Goal: Task Accomplishment & Management: Manage account settings

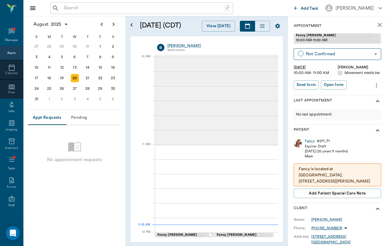
scroll to position [176, 0]
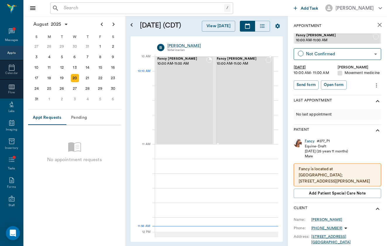
click at [247, 78] on div "Fancy [PERSON_NAME] 10:00 AM - 11:00 AM" at bounding box center [241, 100] width 49 height 87
click at [376, 84] on icon "more" at bounding box center [376, 85] width 6 height 7
click at [374, 101] on li "Delete appointment" at bounding box center [352, 105] width 58 height 11
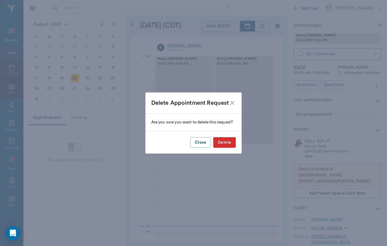
click at [228, 140] on button "Delete" at bounding box center [224, 142] width 23 height 11
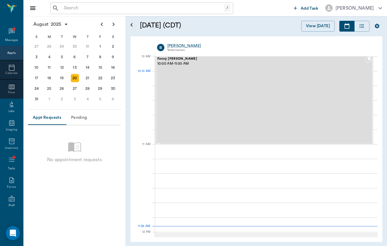
click at [209, 74] on div "Fancy [PERSON_NAME] 10:00 AM - 11:00 AM" at bounding box center [261, 100] width 208 height 87
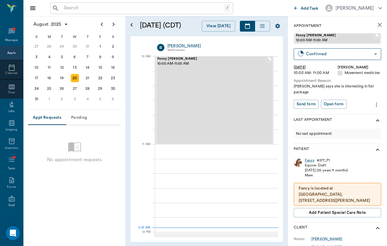
click at [309, 158] on div "Fancy" at bounding box center [310, 160] width 10 height 5
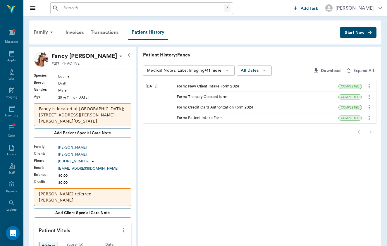
click at [360, 38] on div "Family Invoices Transactions Patient History Start New" at bounding box center [205, 32] width 352 height 24
click at [370, 33] on icon "button" at bounding box center [370, 33] width 6 height 6
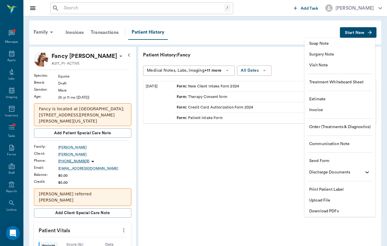
click at [358, 65] on span "Visit Note" at bounding box center [339, 65] width 61 height 6
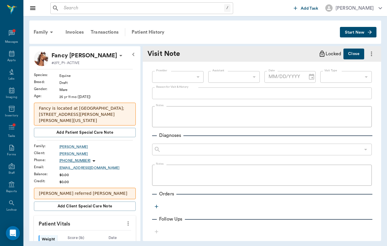
type input "649b3e03b5bc7e03f9326794"
type input "[DATE]"
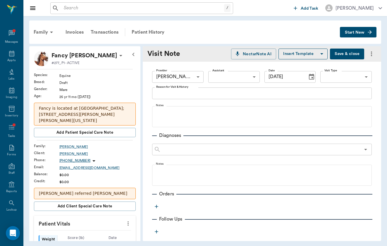
click at [356, 78] on body "/ ​ Add Task [PERSON_NAME] Nectar Messages Appts Labs Imaging Inventory Tasks F…" at bounding box center [193, 123] width 387 height 246
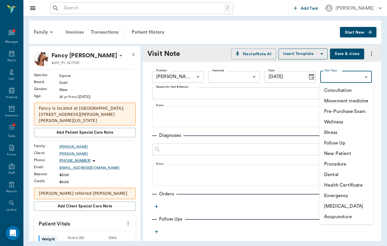
click at [349, 101] on li "Movement medicine" at bounding box center [346, 101] width 54 height 11
type input "6656c4aef87a612ea34fb244"
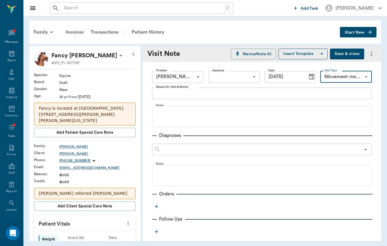
click at [228, 91] on textarea "Reason for Visit & History" at bounding box center [261, 93] width 211 height 7
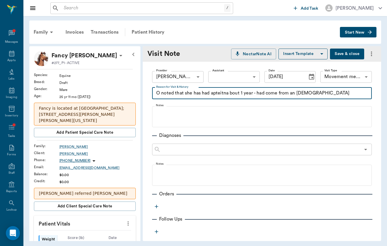
click at [224, 93] on textarea "O noted that she has had apteitna bout 1 year - had come from an [DEMOGRAPHIC_D…" at bounding box center [261, 93] width 211 height 7
click at [338, 92] on textarea "O noted that she has had Fancy bout 1 year - had come from an [DEMOGRAPHIC_DATA…" at bounding box center [261, 93] width 211 height 7
type textarea "O noted that she has had Fancy bout 1 year - had come from an [DEMOGRAPHIC_DATA…"
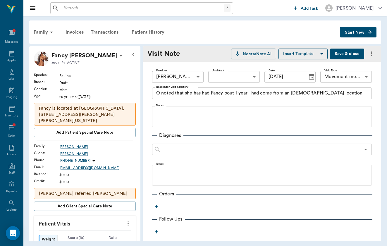
click at [355, 51] on button "Save & close" at bounding box center [347, 54] width 34 height 11
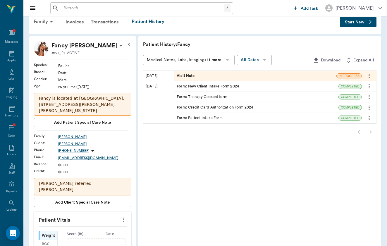
scroll to position [4, 0]
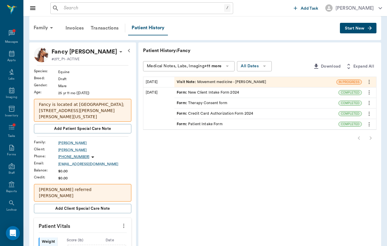
click at [197, 82] on div "Visit Note : Movement medicine - [PERSON_NAME]" at bounding box center [221, 82] width 89 height 6
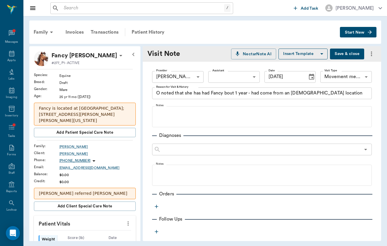
type input "649b3e03b5bc7e03f9326794"
type input "[DATE]"
type input "6656c4aef87a612ea34fb244"
type textarea "O noted that she has had Fancy bout 1 year - had come from an [DEMOGRAPHIC_DATA…"
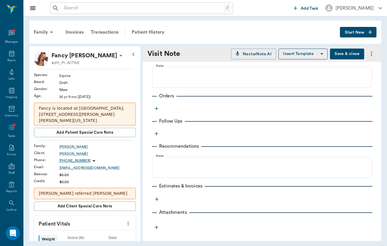
scroll to position [98, 0]
click at [157, 113] on div "Provider [PERSON_NAME] 649b3e03b5bc7e03f9326794 Provider Assistant ​ Assistant …" at bounding box center [262, 98] width 238 height 268
click at [156, 106] on icon "button" at bounding box center [157, 109] width 6 height 6
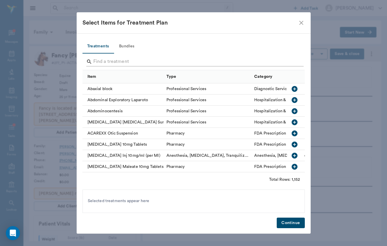
click at [134, 60] on input "Search" at bounding box center [193, 61] width 201 height 9
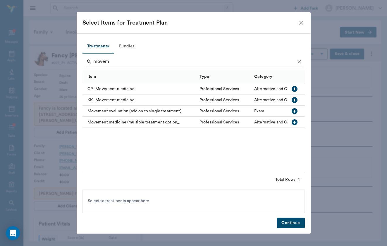
click at [108, 122] on div "Movement medicine (multiple treatment option_" at bounding box center [139, 122] width 114 height 11
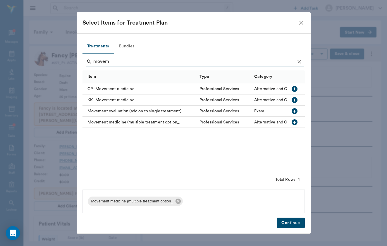
click at [113, 63] on input "movem" at bounding box center [193, 61] width 201 height 9
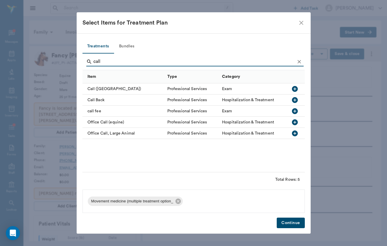
type input "call"
click at [93, 114] on div "call fee" at bounding box center [123, 111] width 82 height 11
click at [285, 223] on button "Continue" at bounding box center [291, 223] width 28 height 11
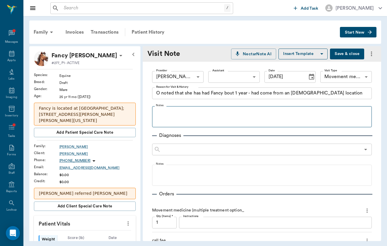
scroll to position [0, 0]
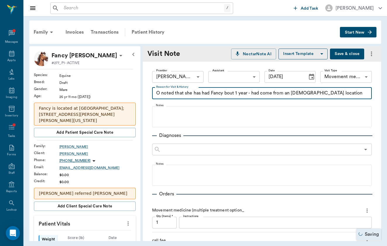
click at [220, 90] on textarea "O noted that she has had Fancy bout 1 year - had come from an [DEMOGRAPHIC_DATA…" at bounding box center [261, 93] width 211 height 7
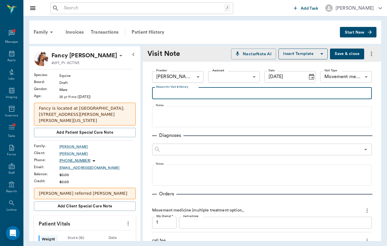
type textarea "O noted that she has had Fancy bout 1 year - had come from an [DEMOGRAPHIC_DATA…"
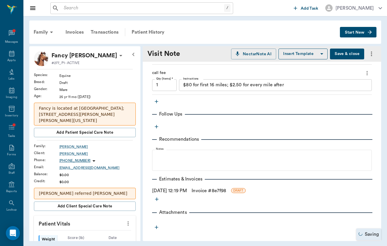
scroll to position [168, 0]
click at [219, 89] on div "$80 for first 16 miles; $2.50 for every mile after x Instructions" at bounding box center [275, 85] width 193 height 12
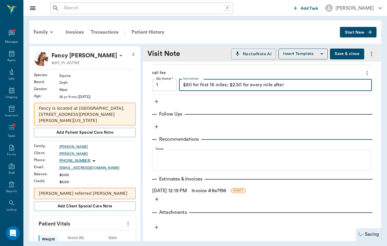
click at [219, 89] on div "$80 for first 16 miles; $2.50 for every mile after x Instructions" at bounding box center [275, 85] width 193 height 12
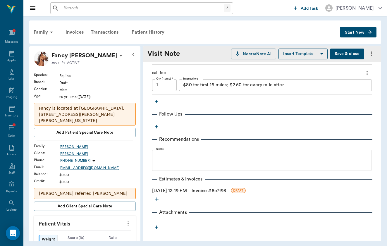
click at [219, 89] on div "$80 for first 16 miles; $2.50 for every mile after x Instructions" at bounding box center [275, 85] width 193 height 12
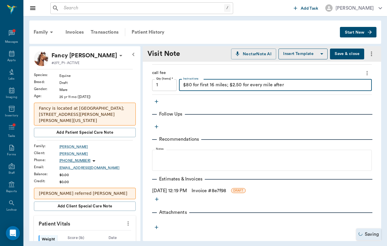
click at [230, 85] on textarea "$80 for first 16 miles; $2.50 for every mile after" at bounding box center [275, 85] width 185 height 7
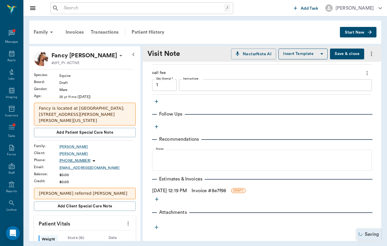
click at [202, 191] on link "Invoice # 8e7f98" at bounding box center [209, 190] width 35 height 7
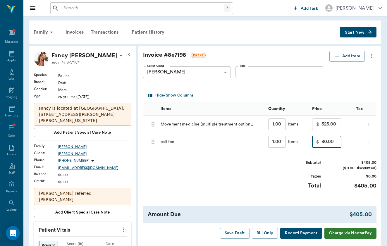
click at [321, 141] on input "80.00" at bounding box center [331, 142] width 20 height 12
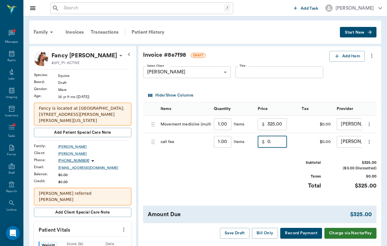
type input "0"
type input "60.00"
click at [309, 164] on div "Subtotal" at bounding box center [299, 163] width 44 height 6
click at [242, 232] on button "Save Draft" at bounding box center [235, 233] width 30 height 11
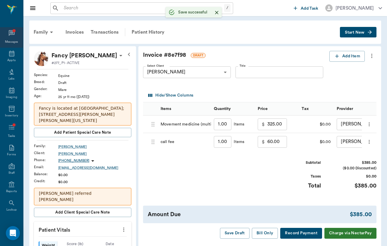
click at [10, 34] on icon at bounding box center [11, 33] width 7 height 7
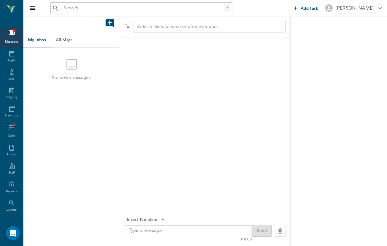
click at [68, 42] on button "All Msgs" at bounding box center [64, 40] width 26 height 14
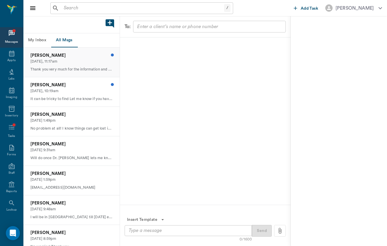
click at [77, 56] on p "[PERSON_NAME]" at bounding box center [71, 55] width 82 height 6
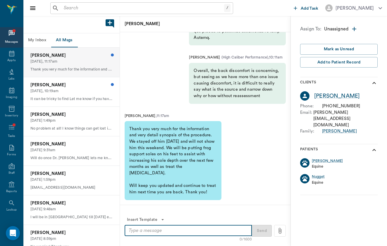
click at [179, 233] on textarea at bounding box center [188, 230] width 119 height 7
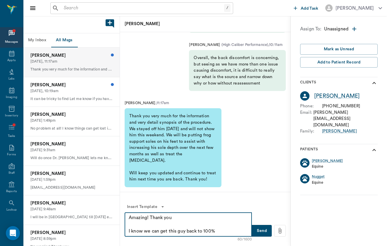
type textarea "Amazing! Thank you I know we can get this guy back to 100%"
click at [266, 229] on button "Send" at bounding box center [262, 231] width 20 height 12
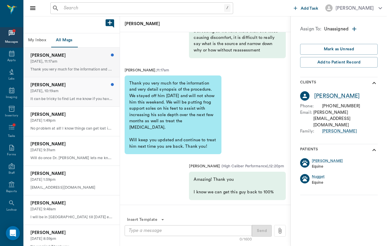
click at [87, 96] on p "It can be tricky to find Let me know if you have trouble" at bounding box center [71, 99] width 82 height 6
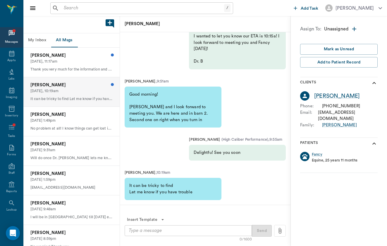
click at [199, 235] on div "x ​" at bounding box center [188, 230] width 127 height 11
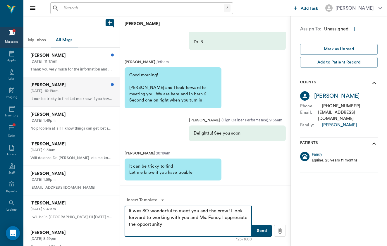
type textarea "It was SO wonderful to meet you and the crew! I look forward to working with yo…"
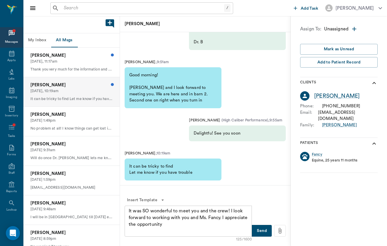
click at [264, 231] on button "Send" at bounding box center [262, 231] width 20 height 12
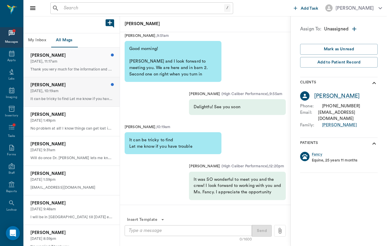
click at [107, 70] on p "Thank you very much for the information and very detail synopsis of the procedu…" at bounding box center [71, 70] width 82 height 6
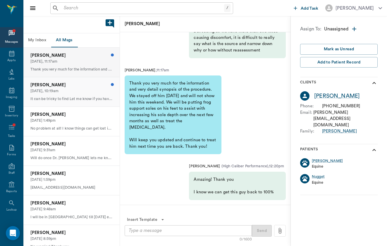
click at [93, 85] on p "[PERSON_NAME]" at bounding box center [71, 85] width 82 height 6
